Goal: Task Accomplishment & Management: Manage account settings

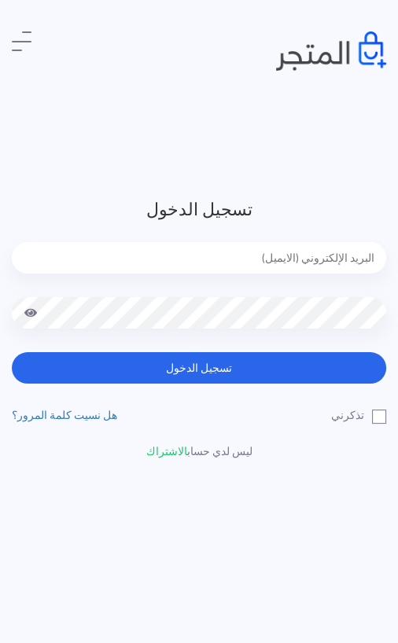
type input "[EMAIL_ADDRESS][DOMAIN_NAME]"
click at [199, 368] on button "تسجيل الدخول" at bounding box center [199, 367] width 374 height 31
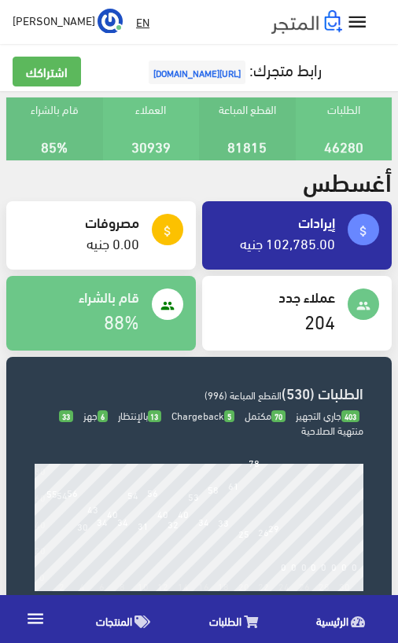
click at [235, 612] on span "الطلبات" at bounding box center [225, 621] width 32 height 20
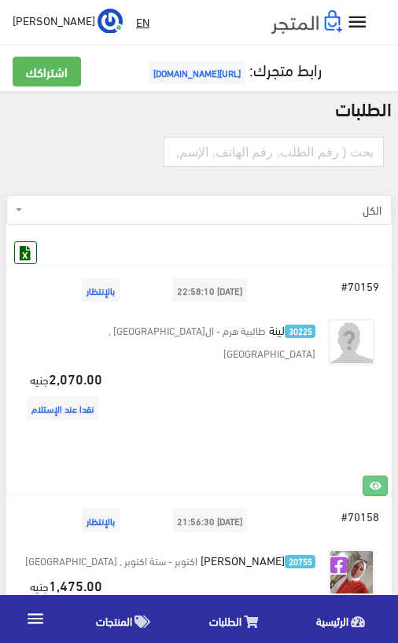
click at [358, 556] on img at bounding box center [351, 572] width 47 height 47
click at [23, 255] on icon at bounding box center [25, 252] width 20 height 20
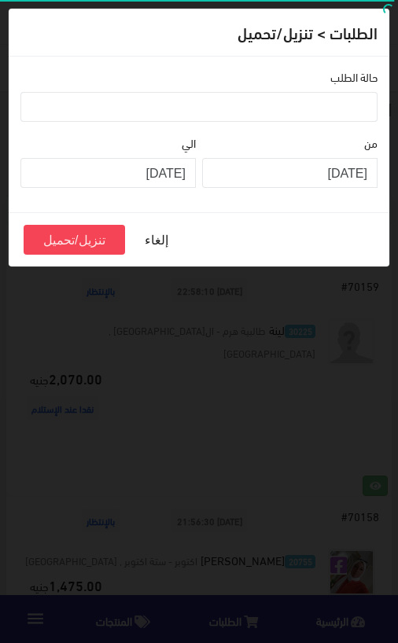
click at [345, 116] on ul at bounding box center [198, 105] width 355 height 25
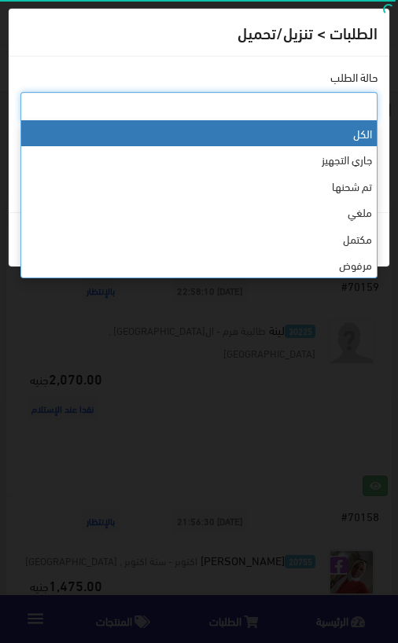
select select "0"
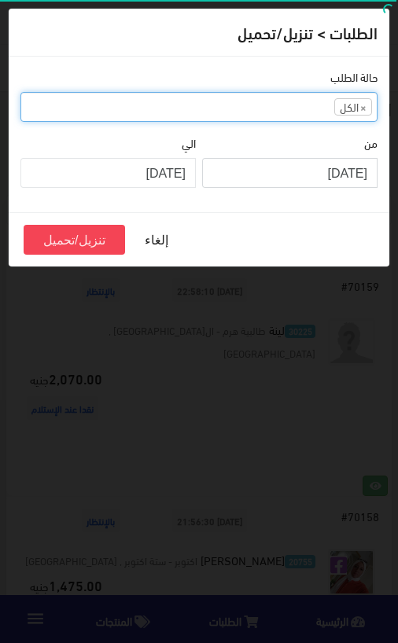
click at [354, 176] on input "2025-08-01" at bounding box center [289, 173] width 175 height 30
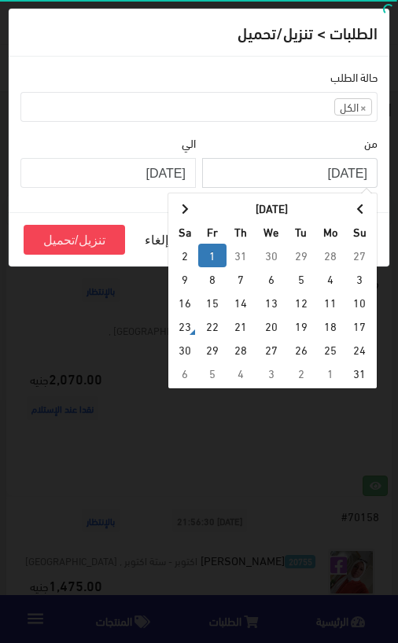
click at [355, 206] on th at bounding box center [360, 208] width 28 height 24
click at [298, 262] on td "1" at bounding box center [301, 256] width 28 height 24
type input "2025-07-01"
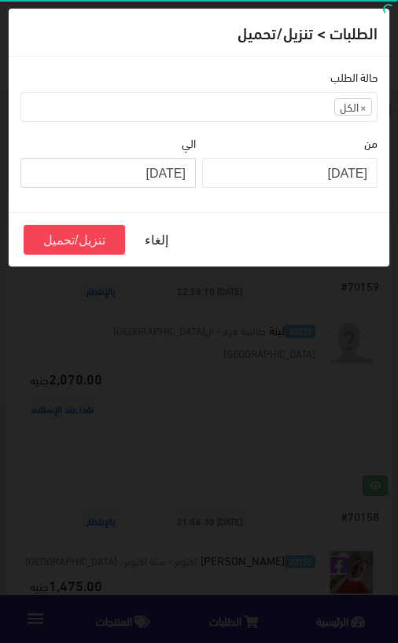
click at [163, 178] on input "2025-08-22" at bounding box center [107, 173] width 175 height 30
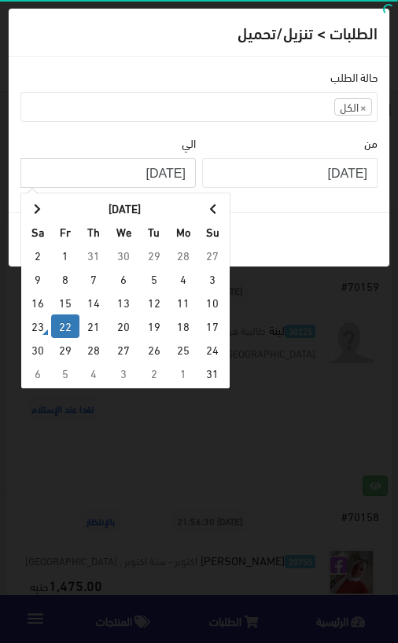
click at [218, 210] on th at bounding box center [213, 208] width 28 height 24
click at [89, 349] on td "31" at bounding box center [93, 350] width 28 height 24
type input "2025-07-31"
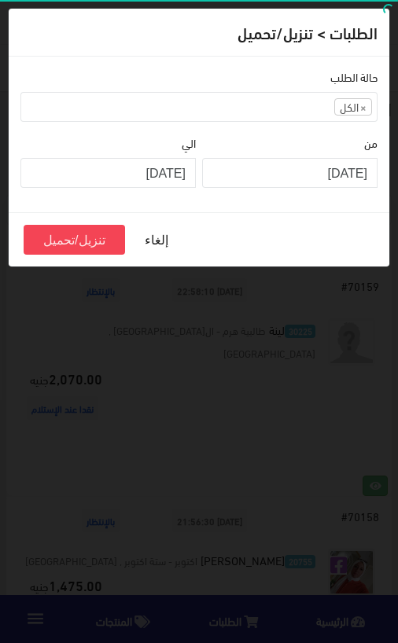
click at [76, 241] on button "تنزيل/تحميل" at bounding box center [74, 240] width 101 height 30
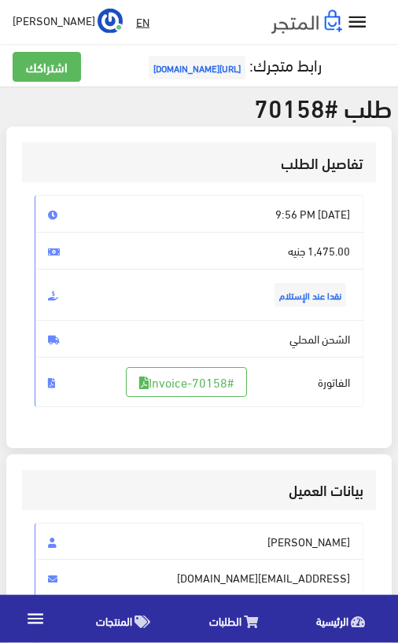
scroll to position [6, 0]
